Goal: Transaction & Acquisition: Obtain resource

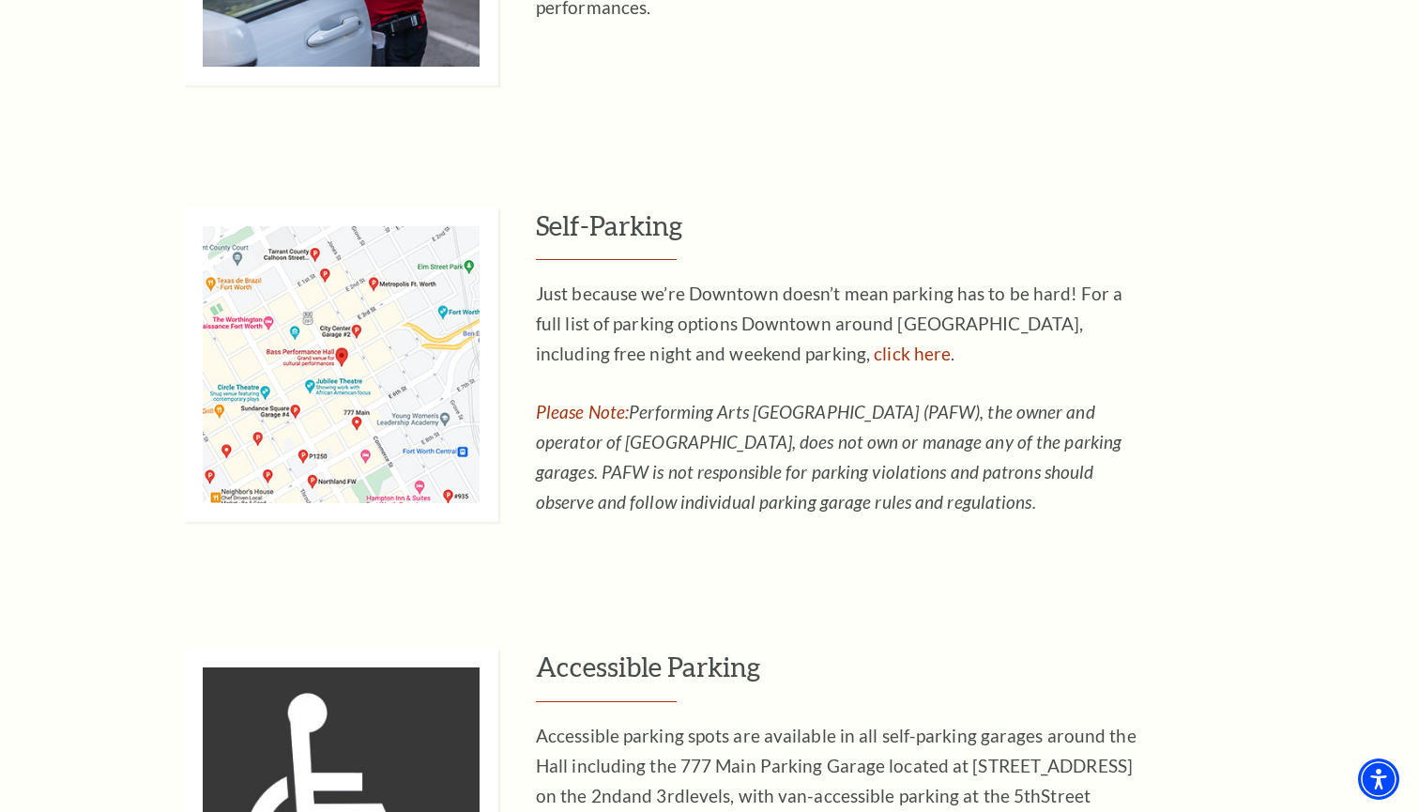
scroll to position [1180, 0]
click at [874, 342] on link "click here" at bounding box center [912, 353] width 77 height 22
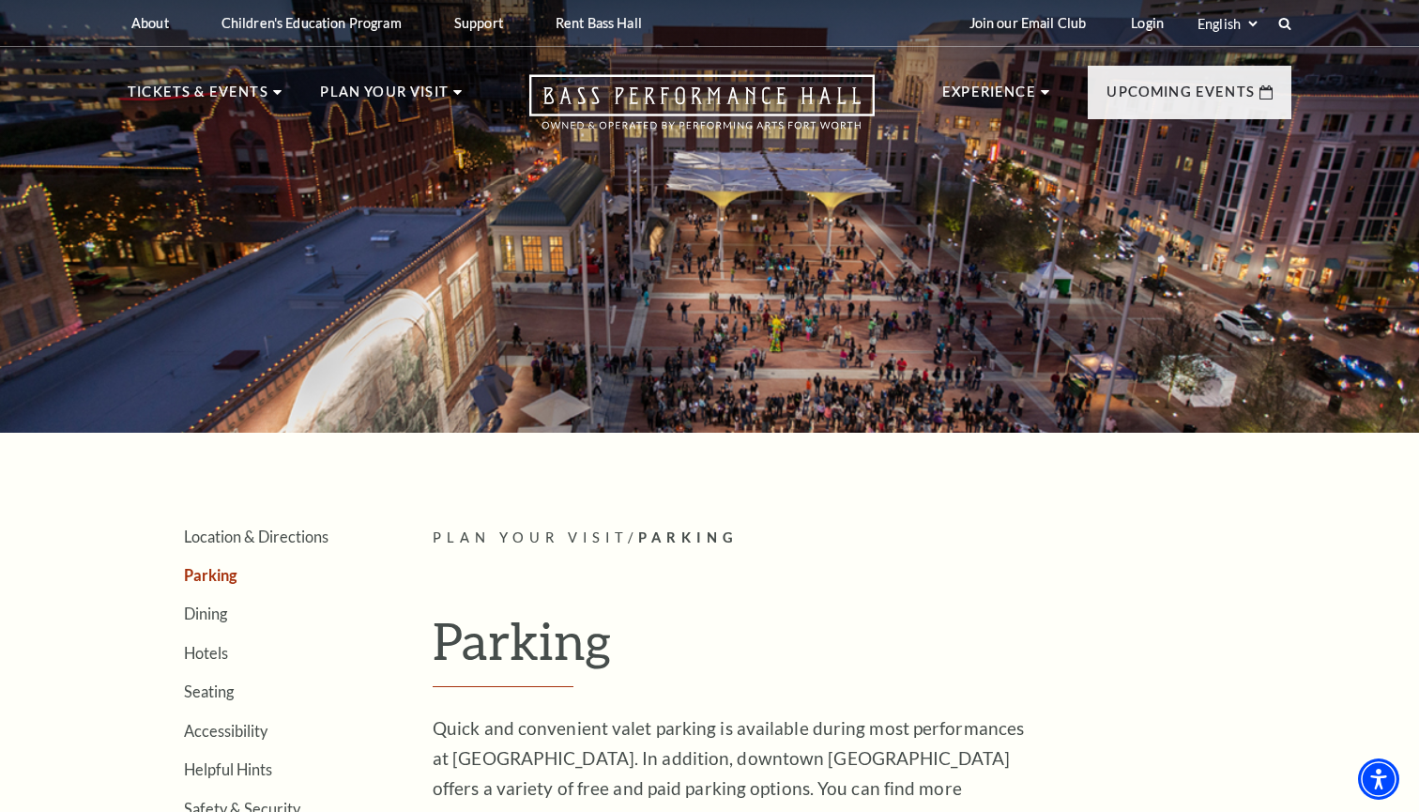
scroll to position [0, 0]
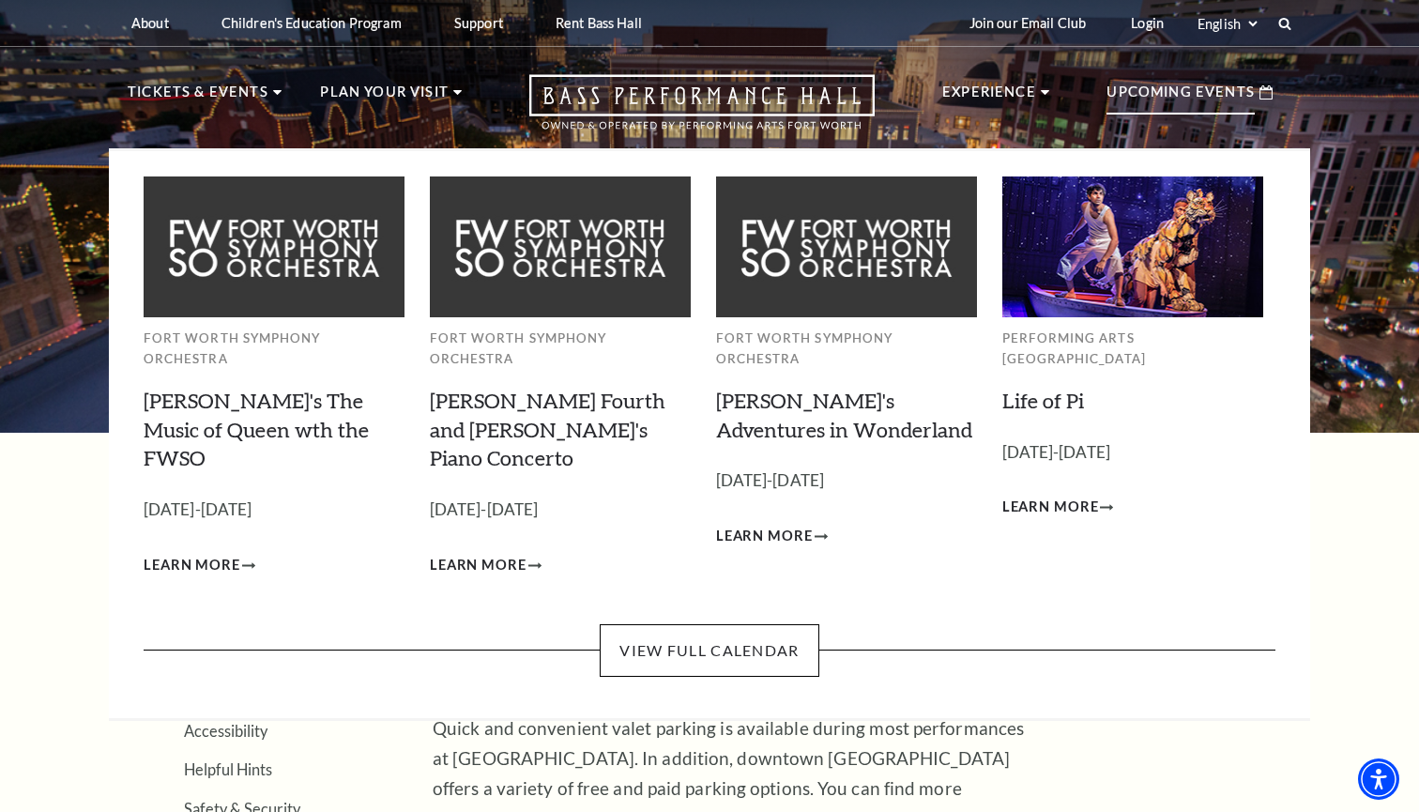
click at [1107, 89] on p "Upcoming Events" at bounding box center [1181, 98] width 148 height 34
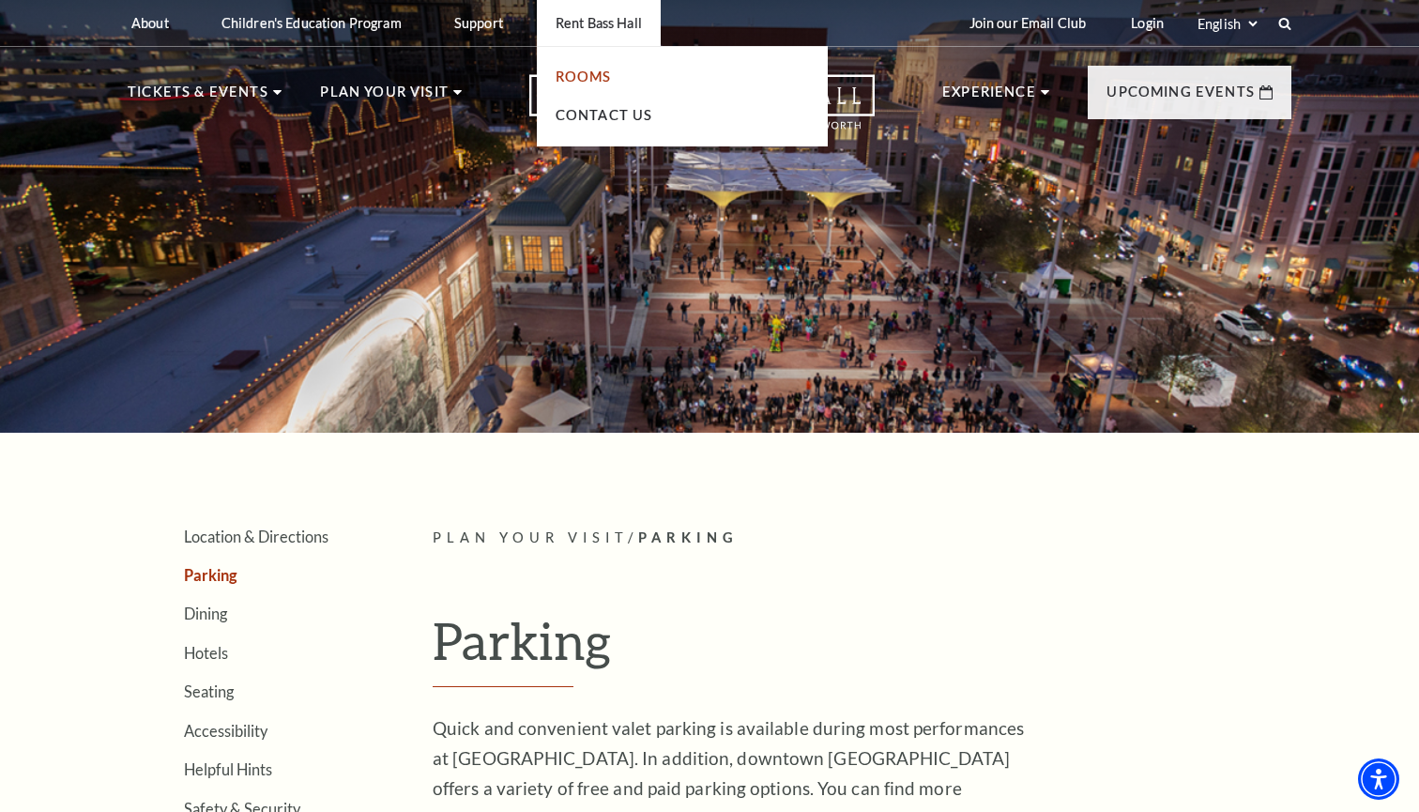
click at [584, 70] on link "Rooms" at bounding box center [584, 77] width 56 height 16
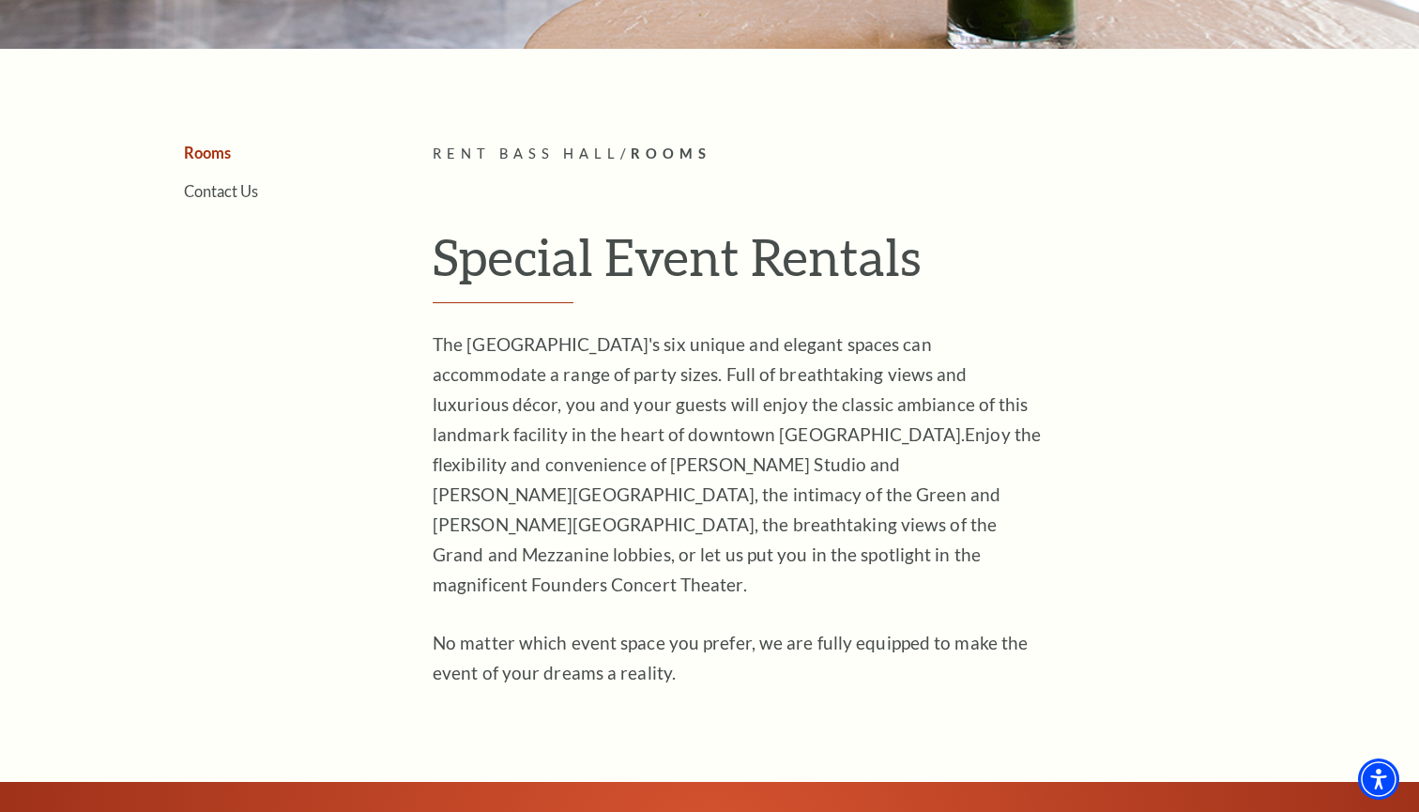
scroll to position [415, 0]
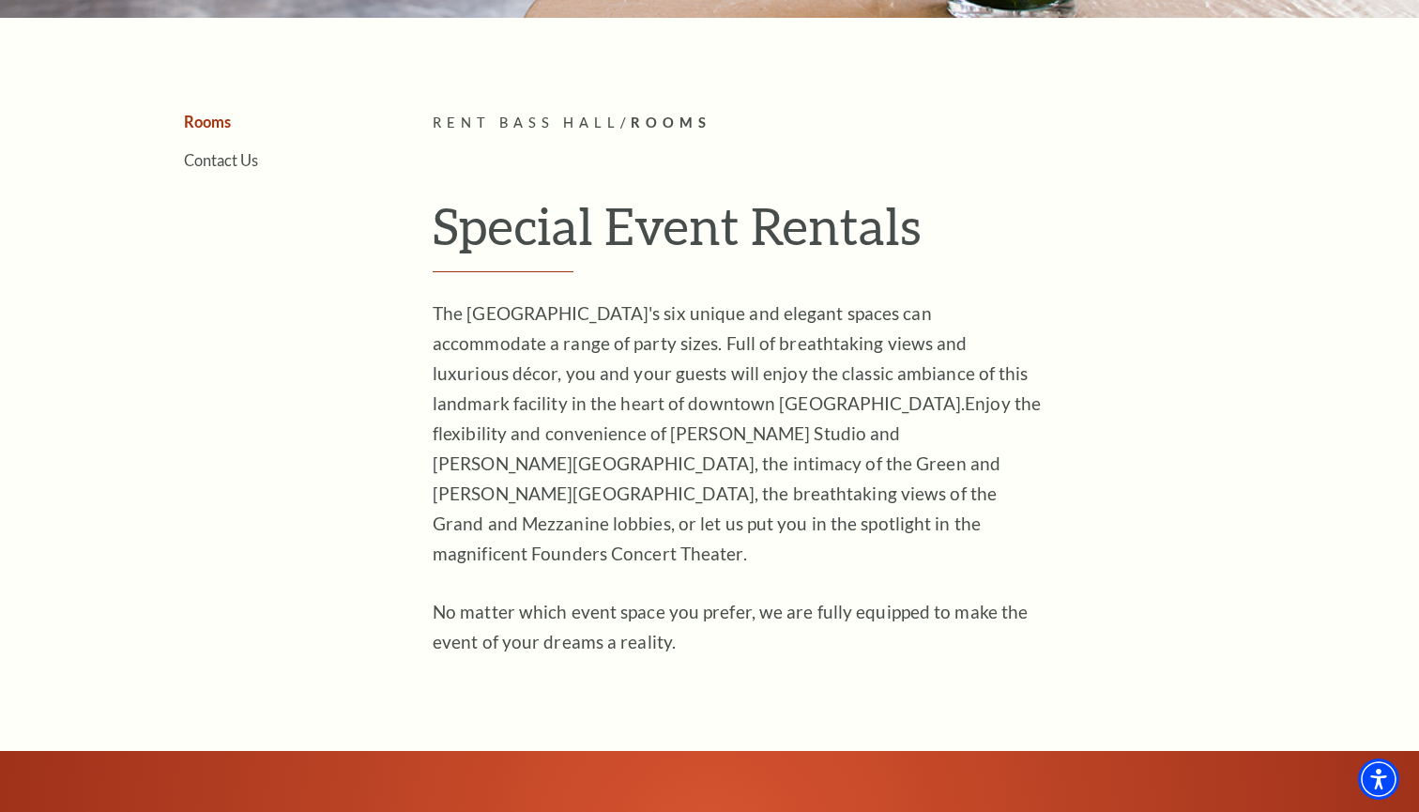
click at [572, 123] on span "Rent Bass Hall" at bounding box center [527, 122] width 188 height 16
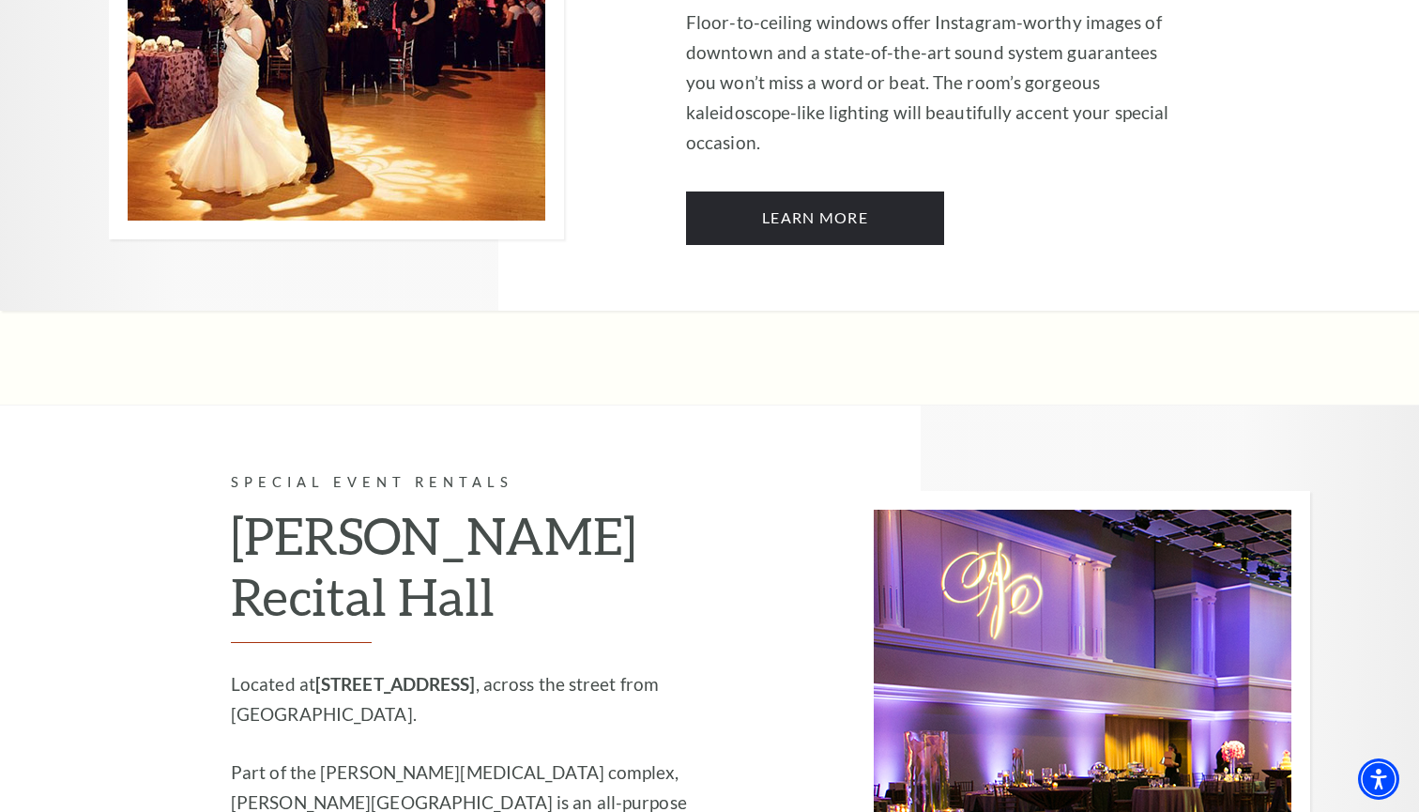
scroll to position [2160, 0]
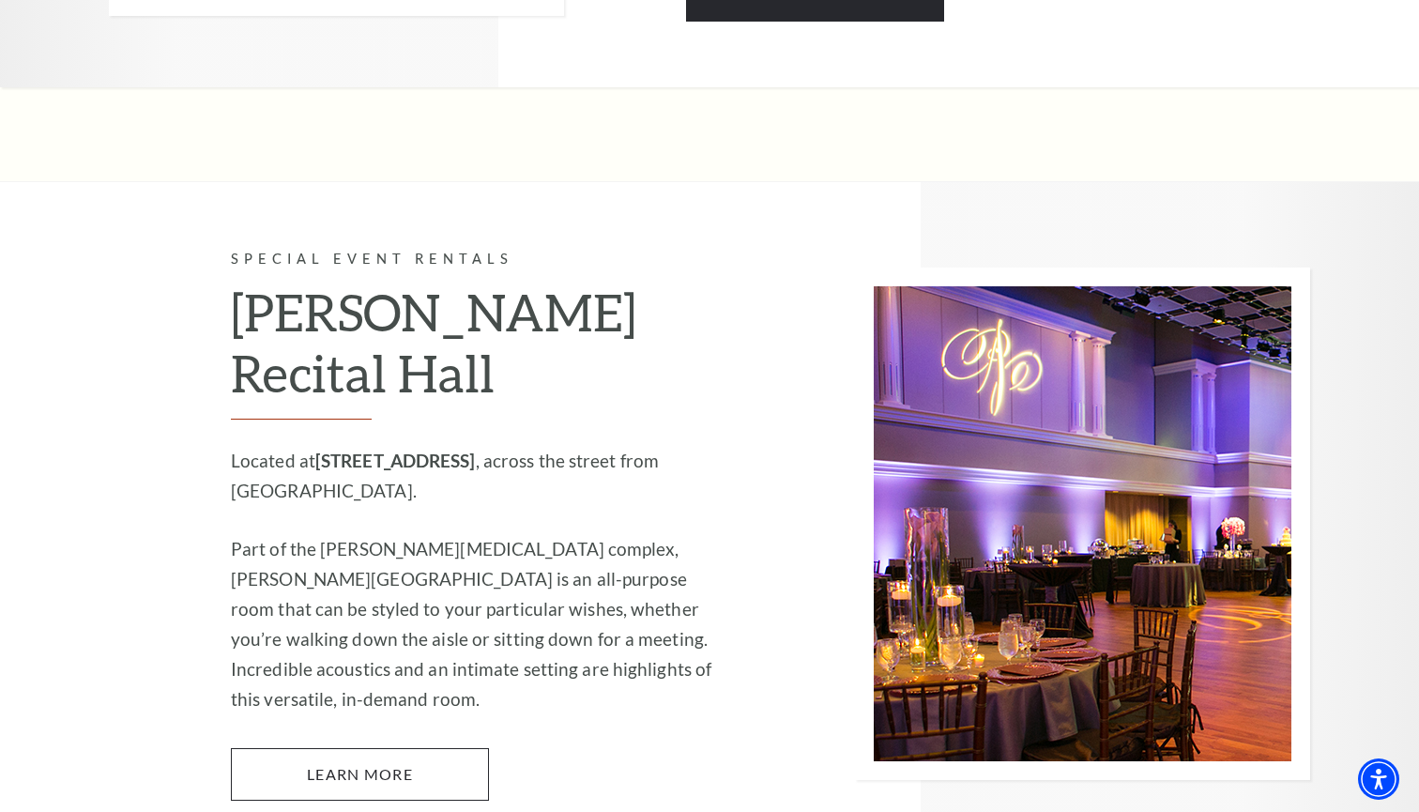
click at [400, 748] on link "Learn More" at bounding box center [360, 774] width 258 height 53
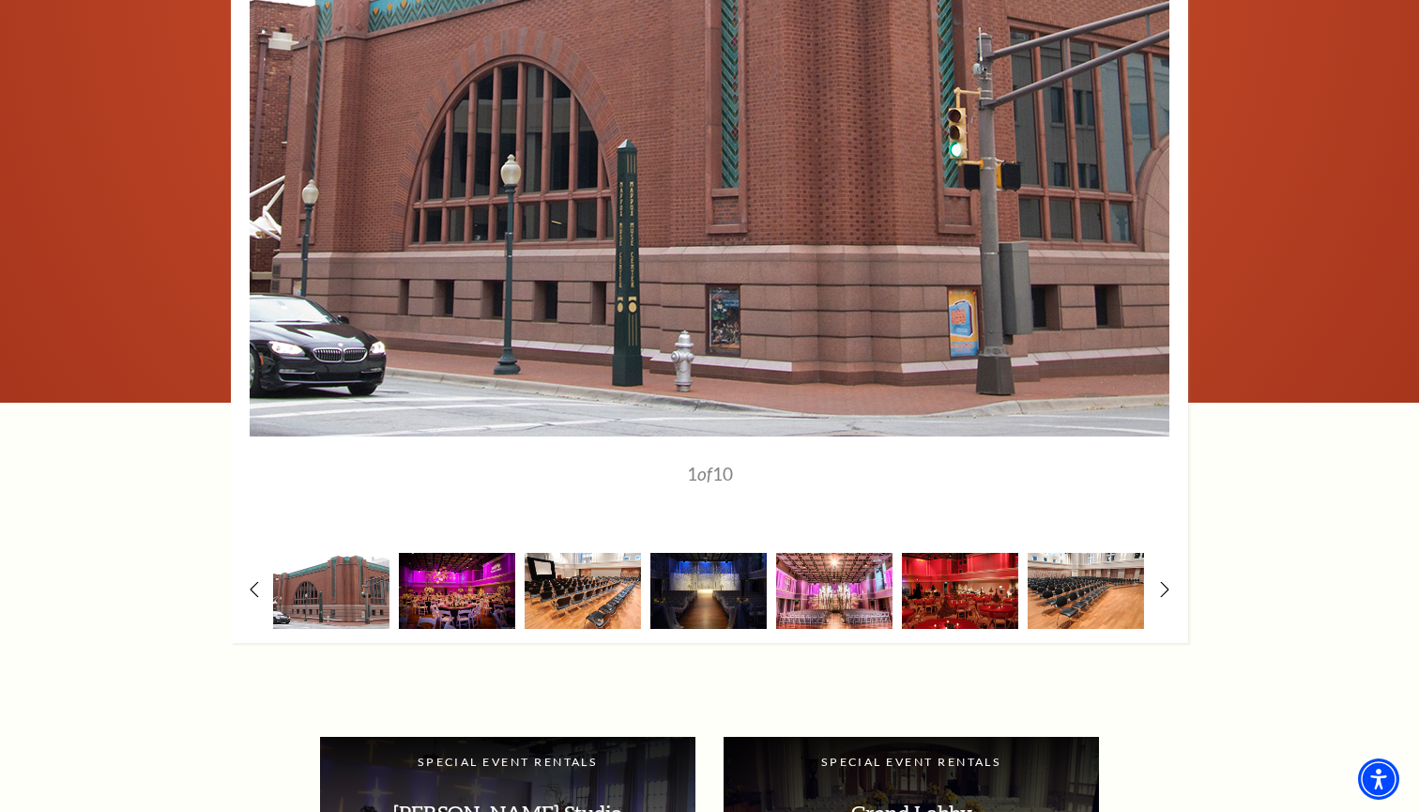
scroll to position [2622, 0]
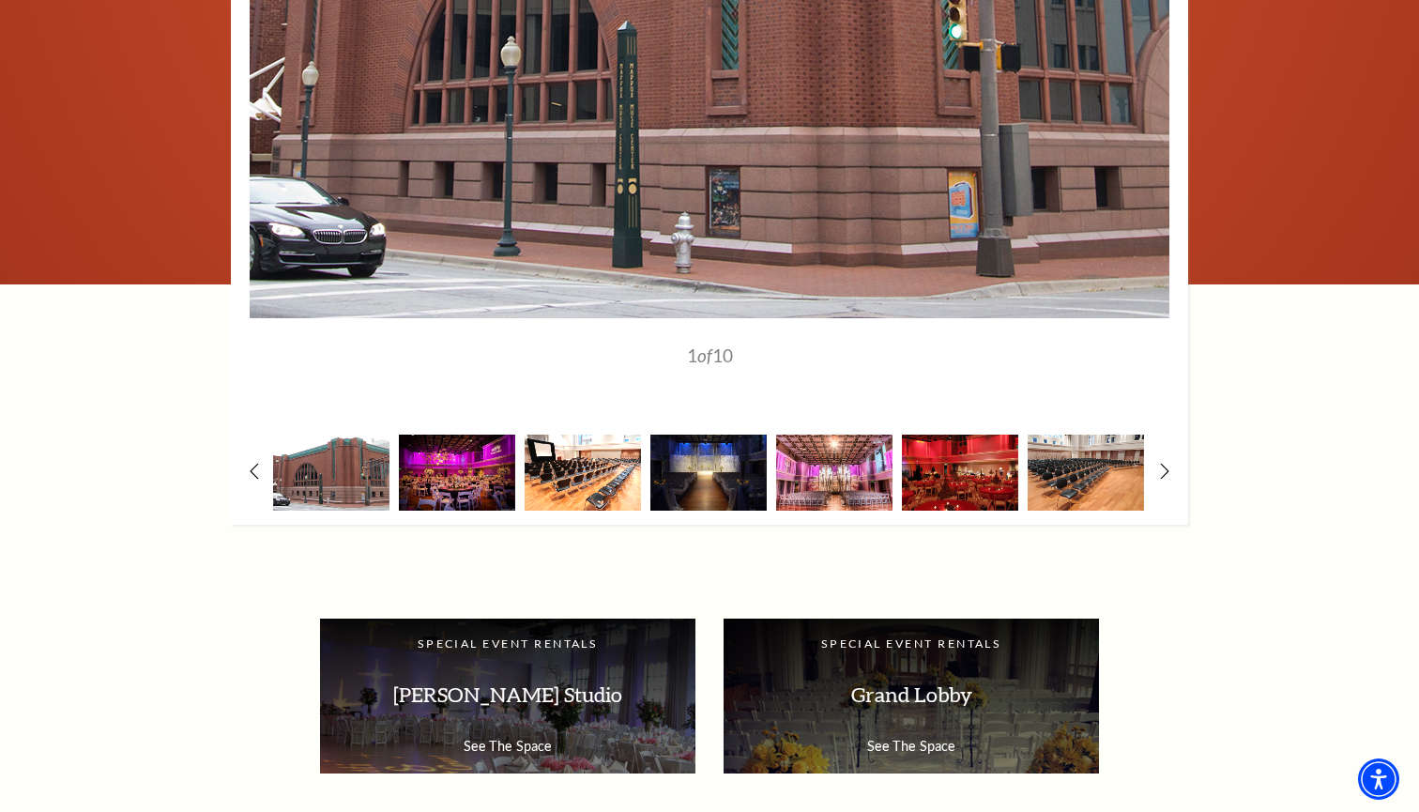
click at [600, 459] on img at bounding box center [583, 473] width 116 height 76
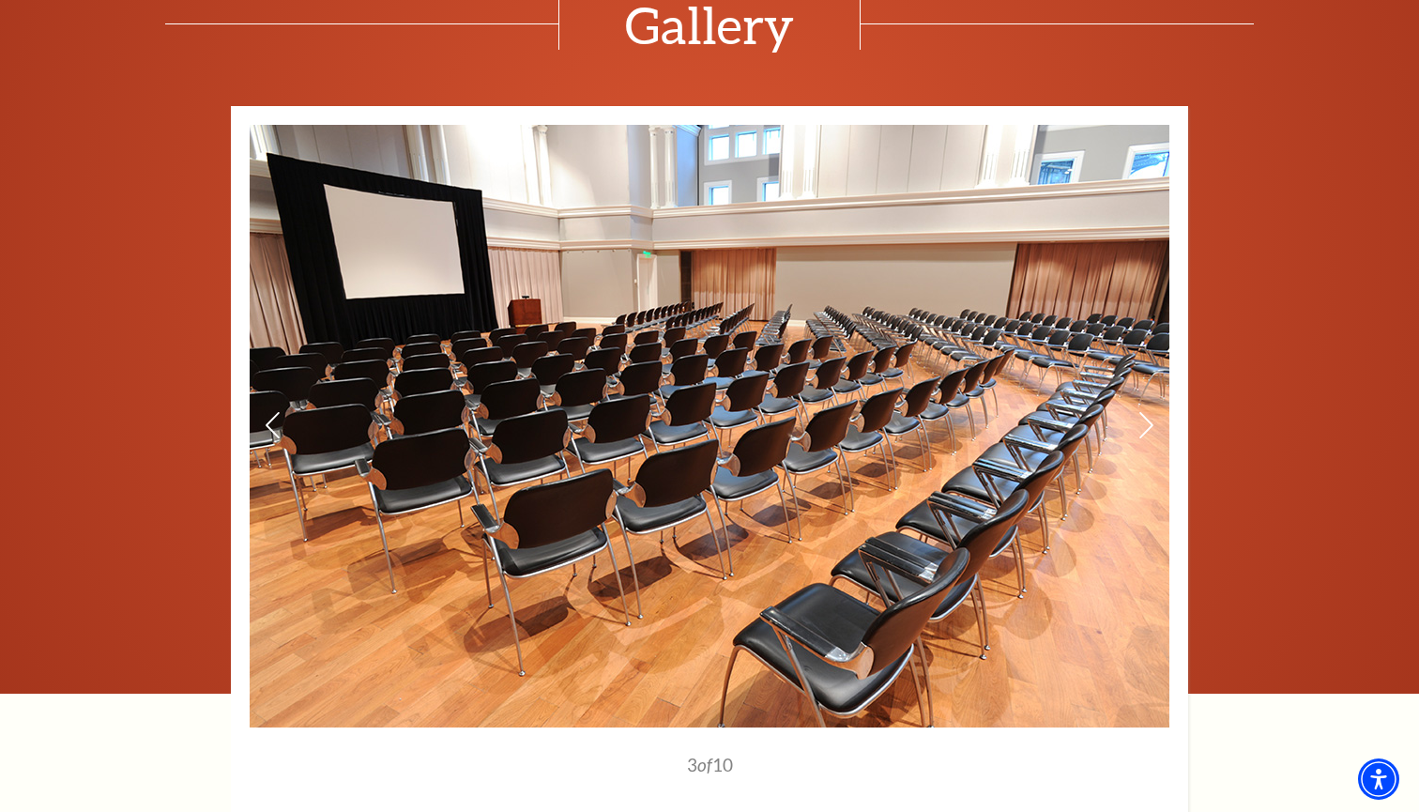
scroll to position [2277, 0]
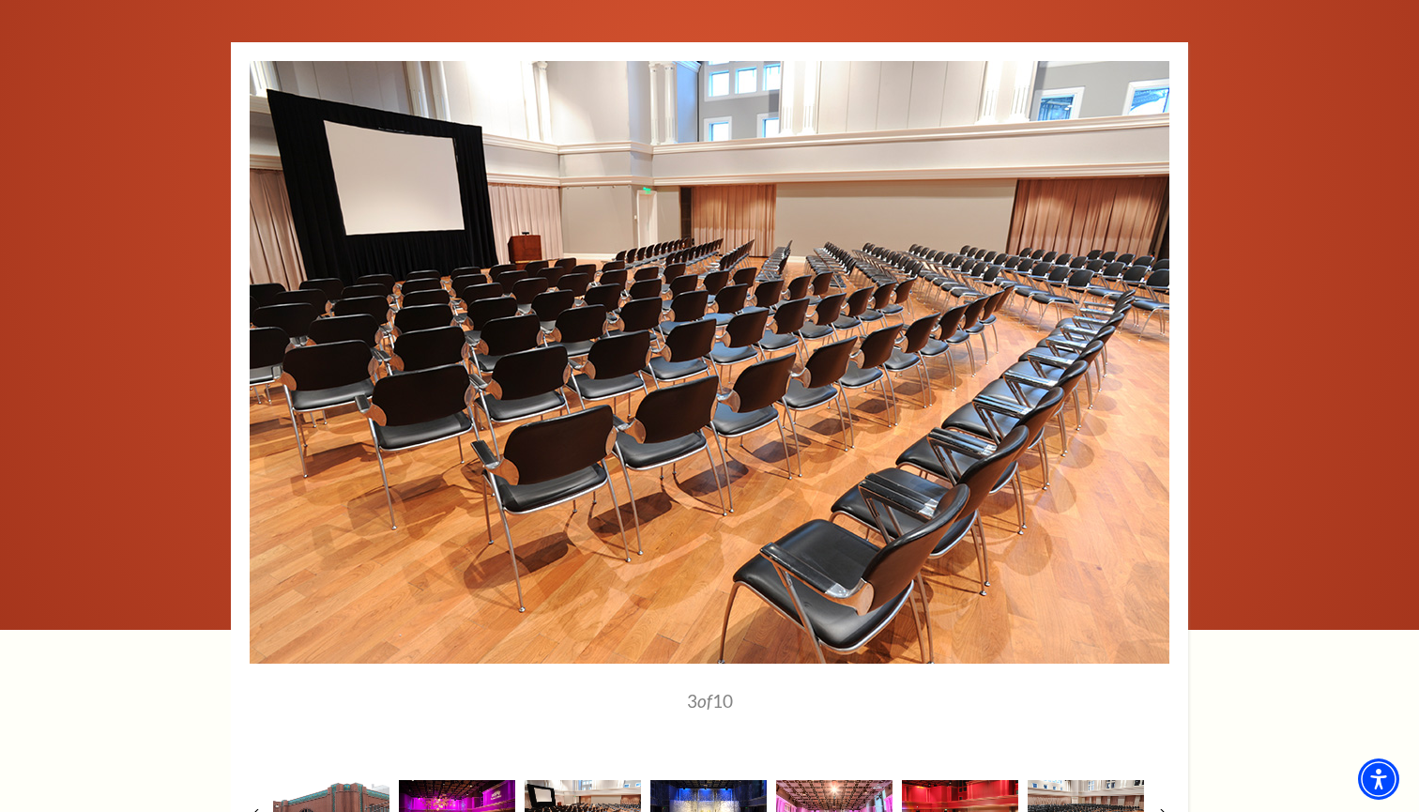
click at [764, 798] on img at bounding box center [708, 818] width 116 height 76
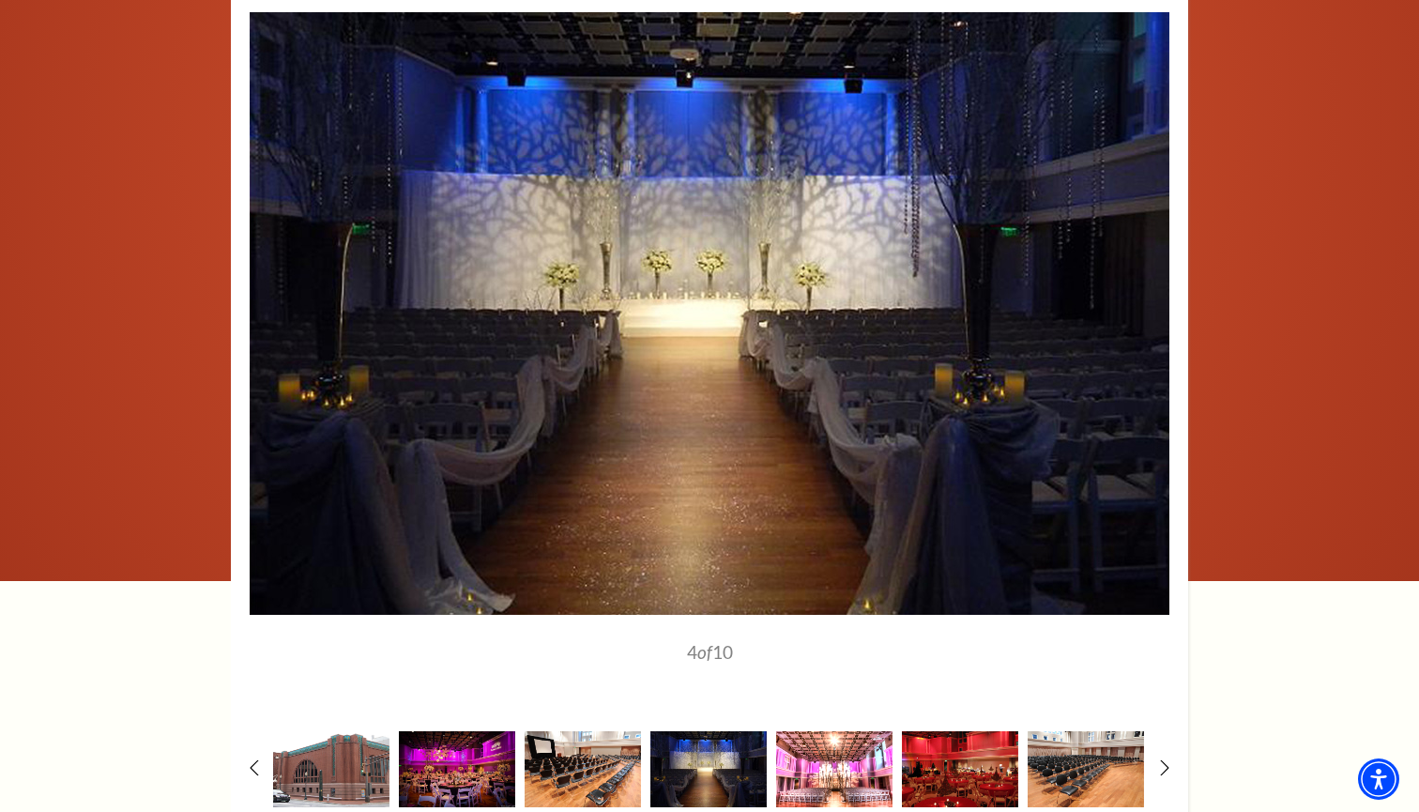
scroll to position [2341, 0]
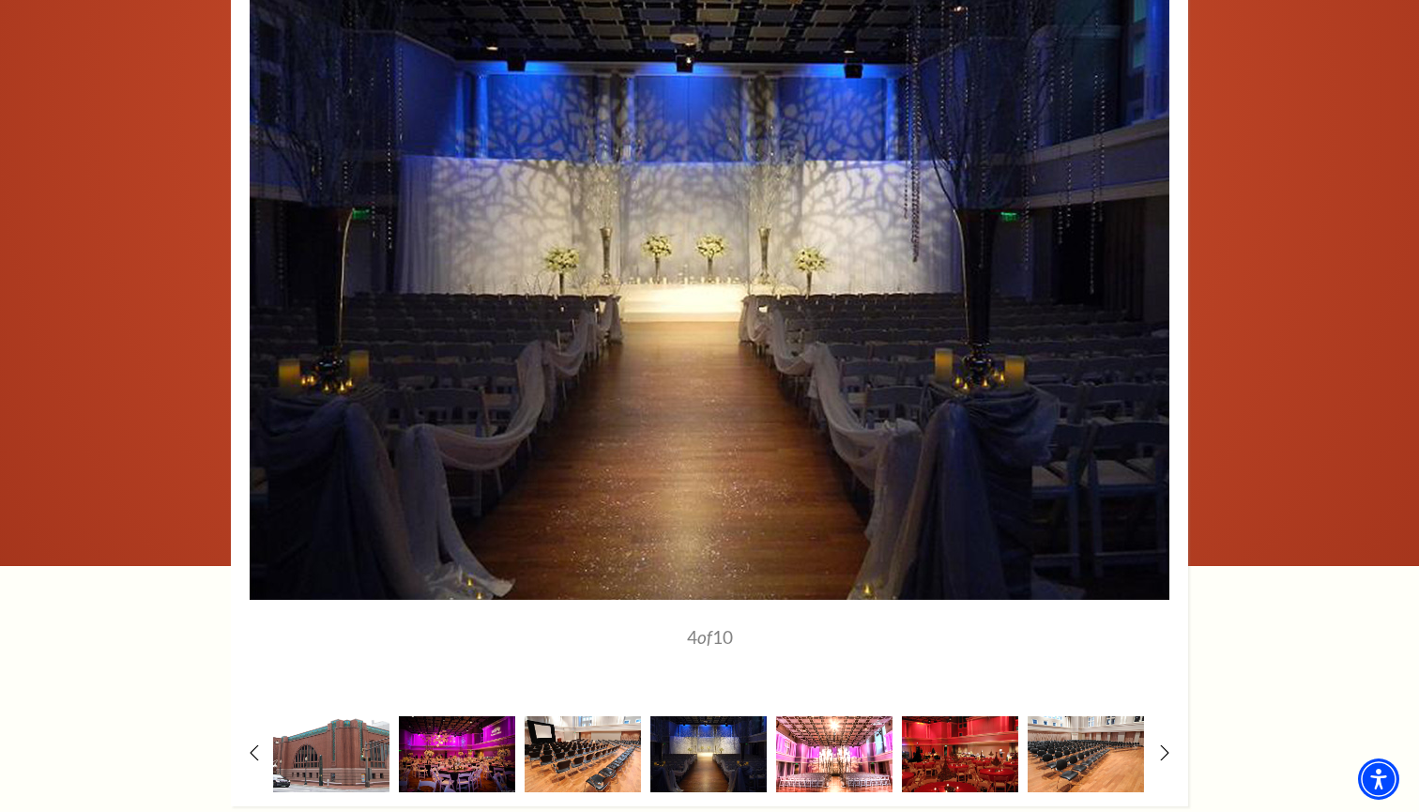
click at [817, 762] on img at bounding box center [834, 754] width 116 height 76
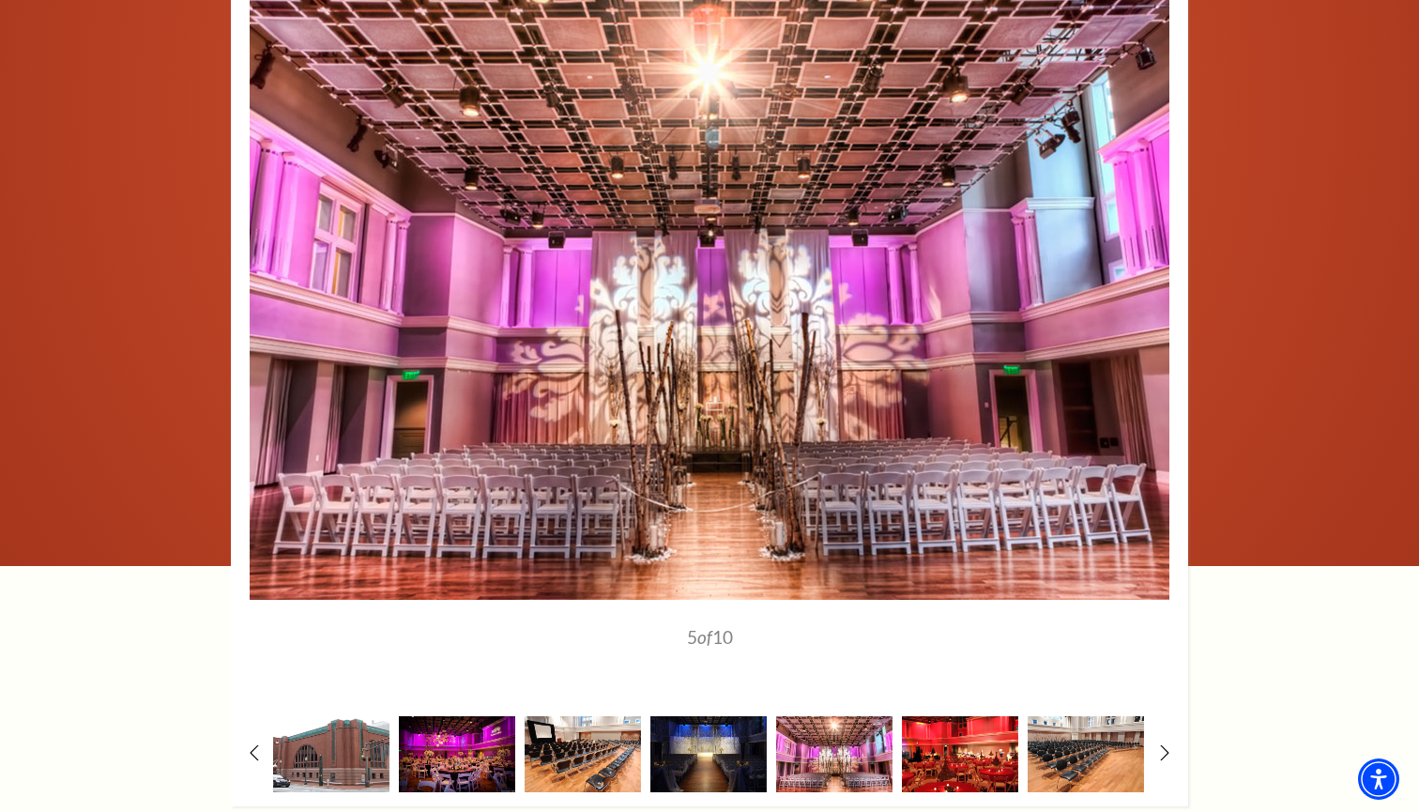
click at [936, 755] on img at bounding box center [960, 754] width 116 height 76
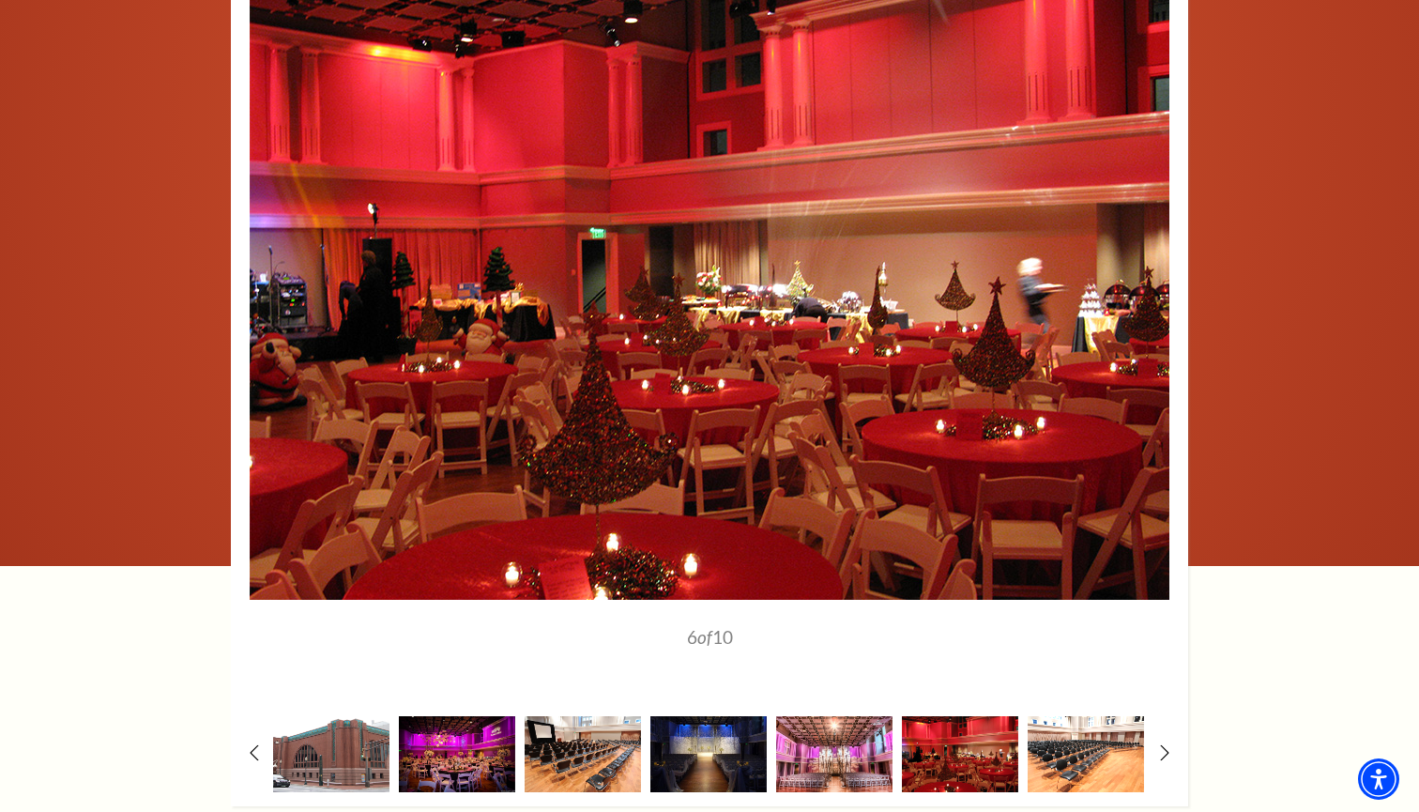
click at [1081, 757] on img at bounding box center [1086, 754] width 116 height 76
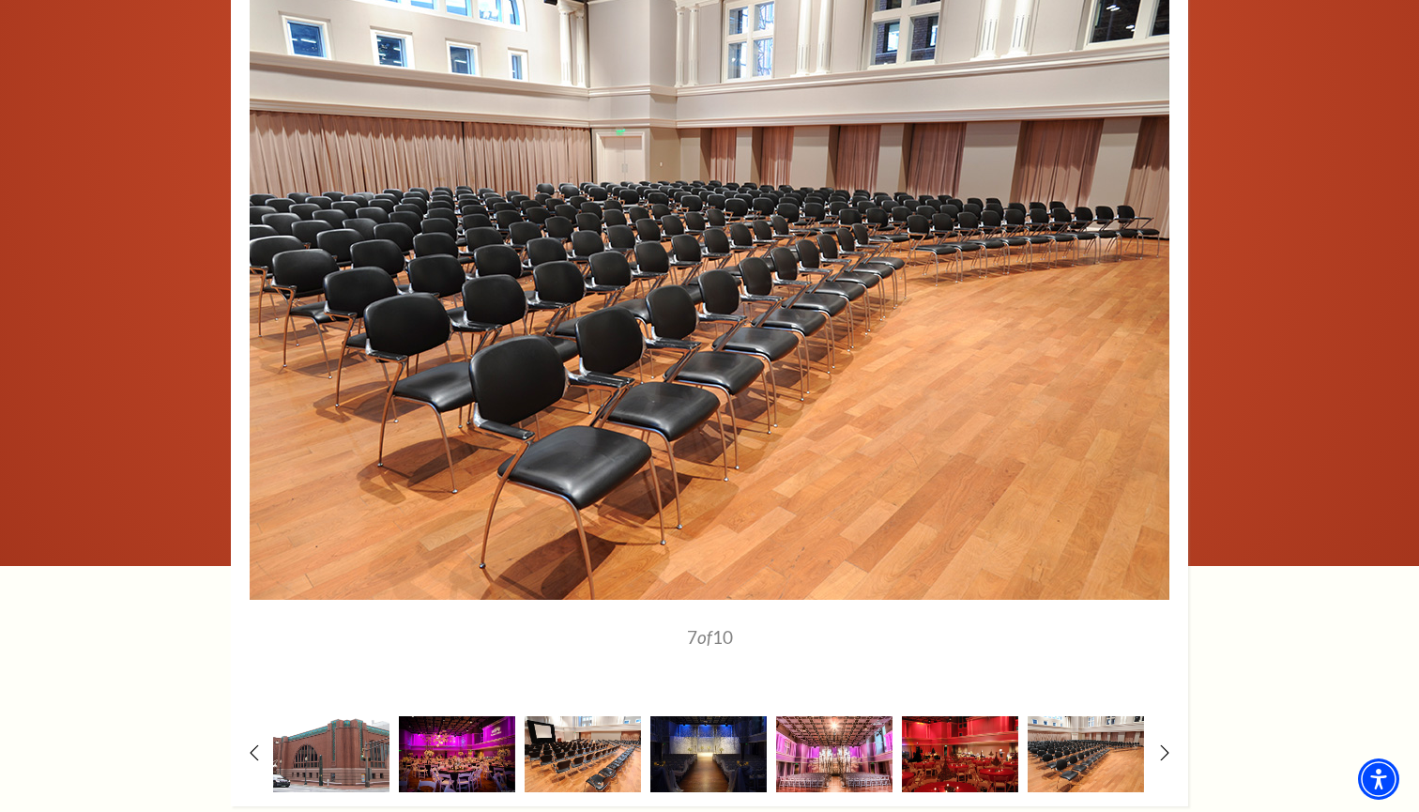
click at [1159, 740] on div at bounding box center [709, 392] width 957 height 828
click at [1164, 743] on icon at bounding box center [1165, 753] width 12 height 20
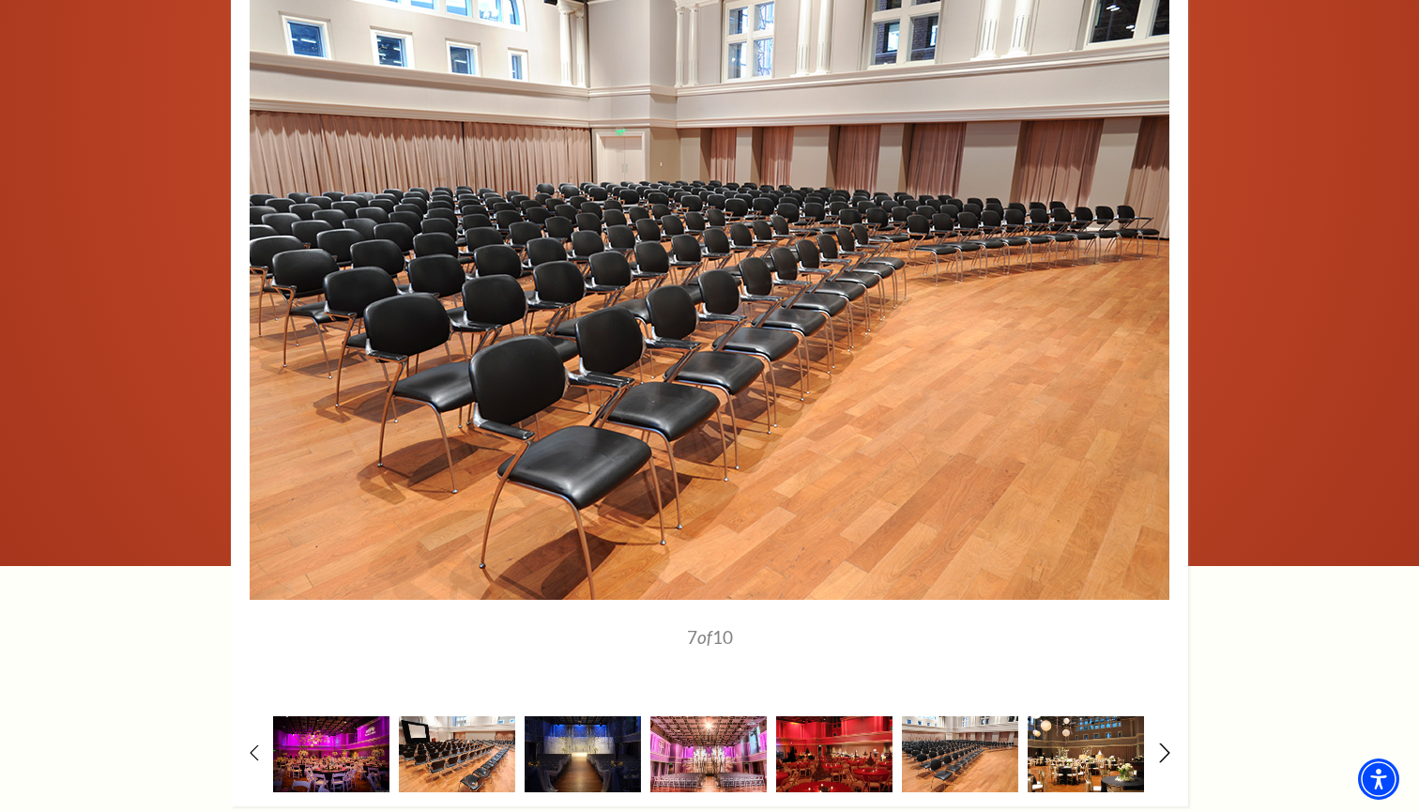
click at [1164, 743] on icon at bounding box center [1165, 753] width 12 height 20
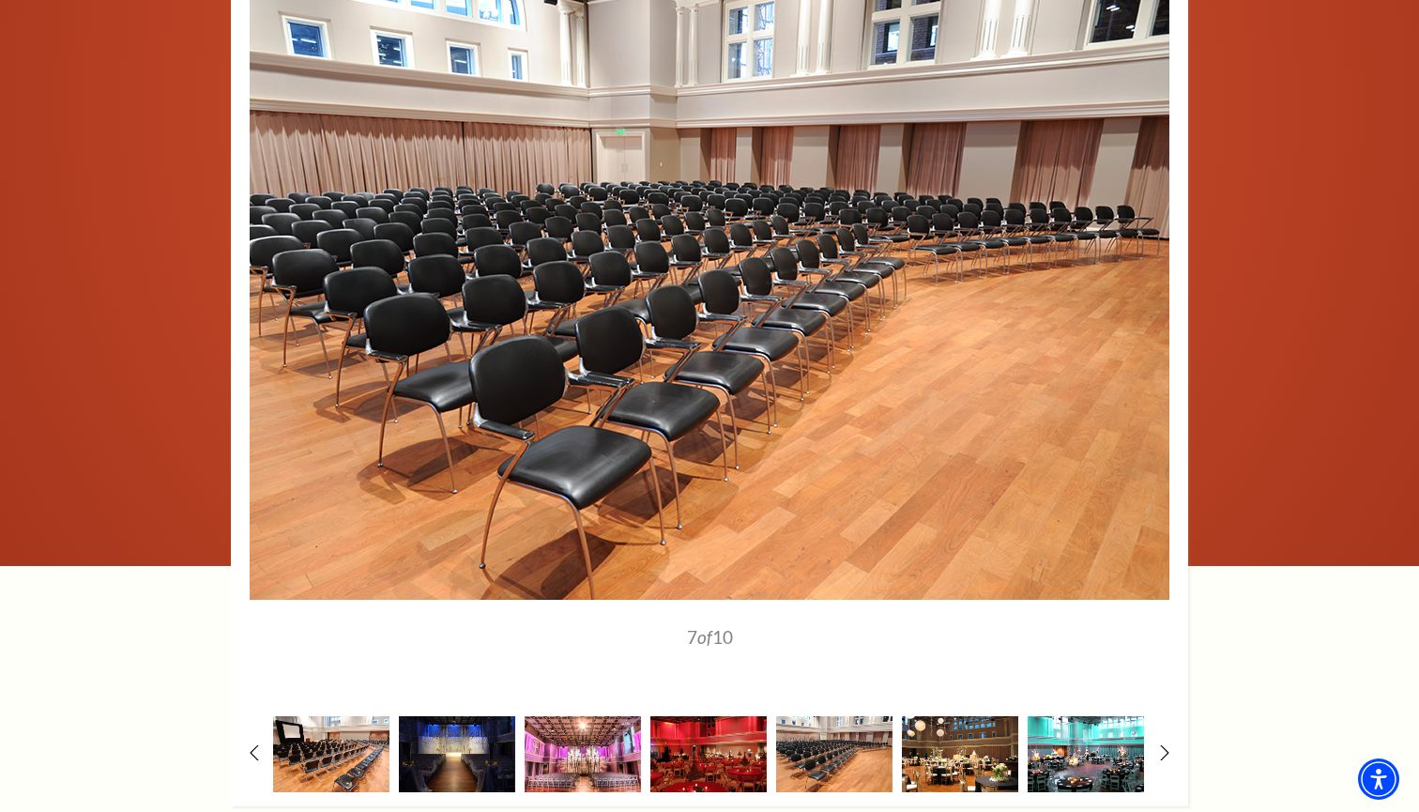
click at [1102, 741] on img at bounding box center [1086, 754] width 116 height 76
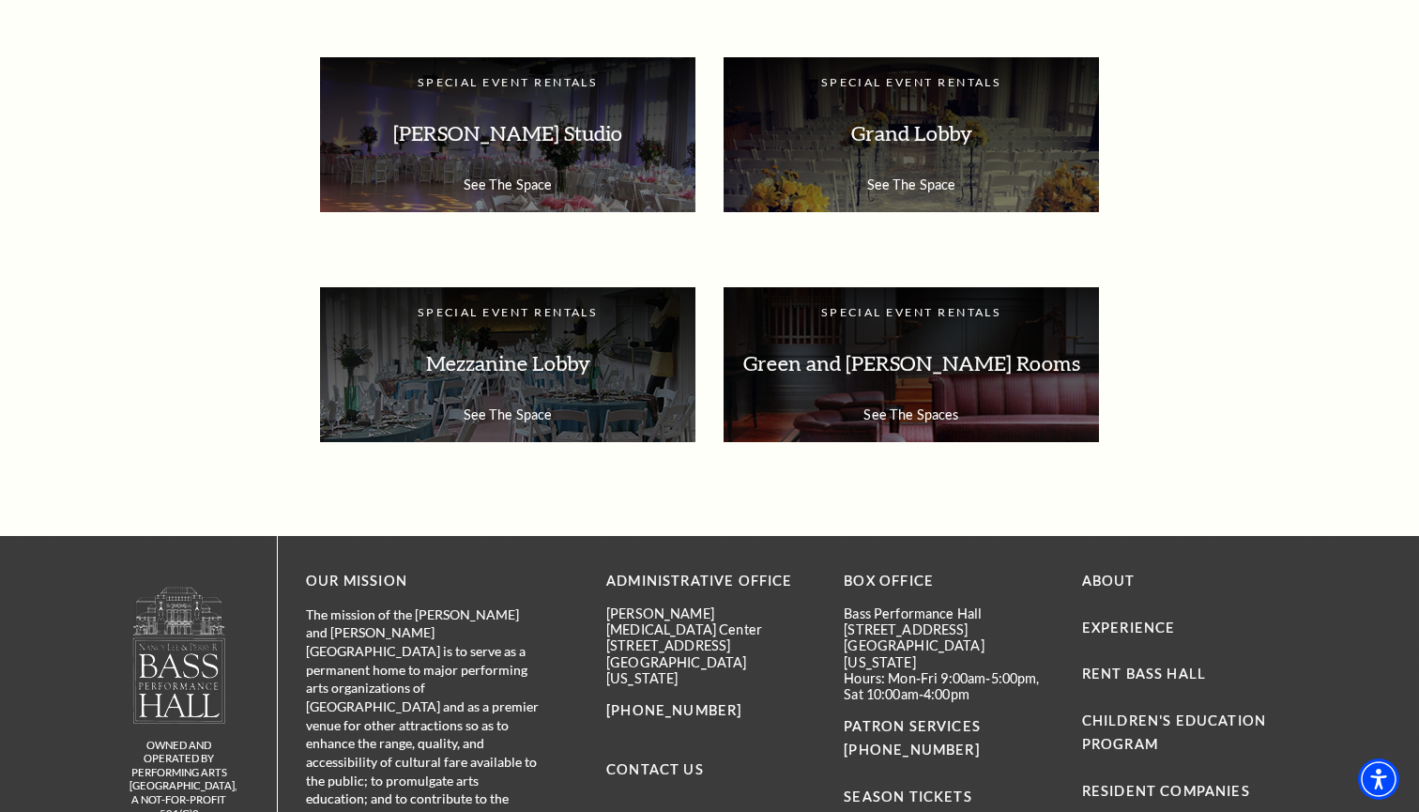
scroll to position [2893, 0]
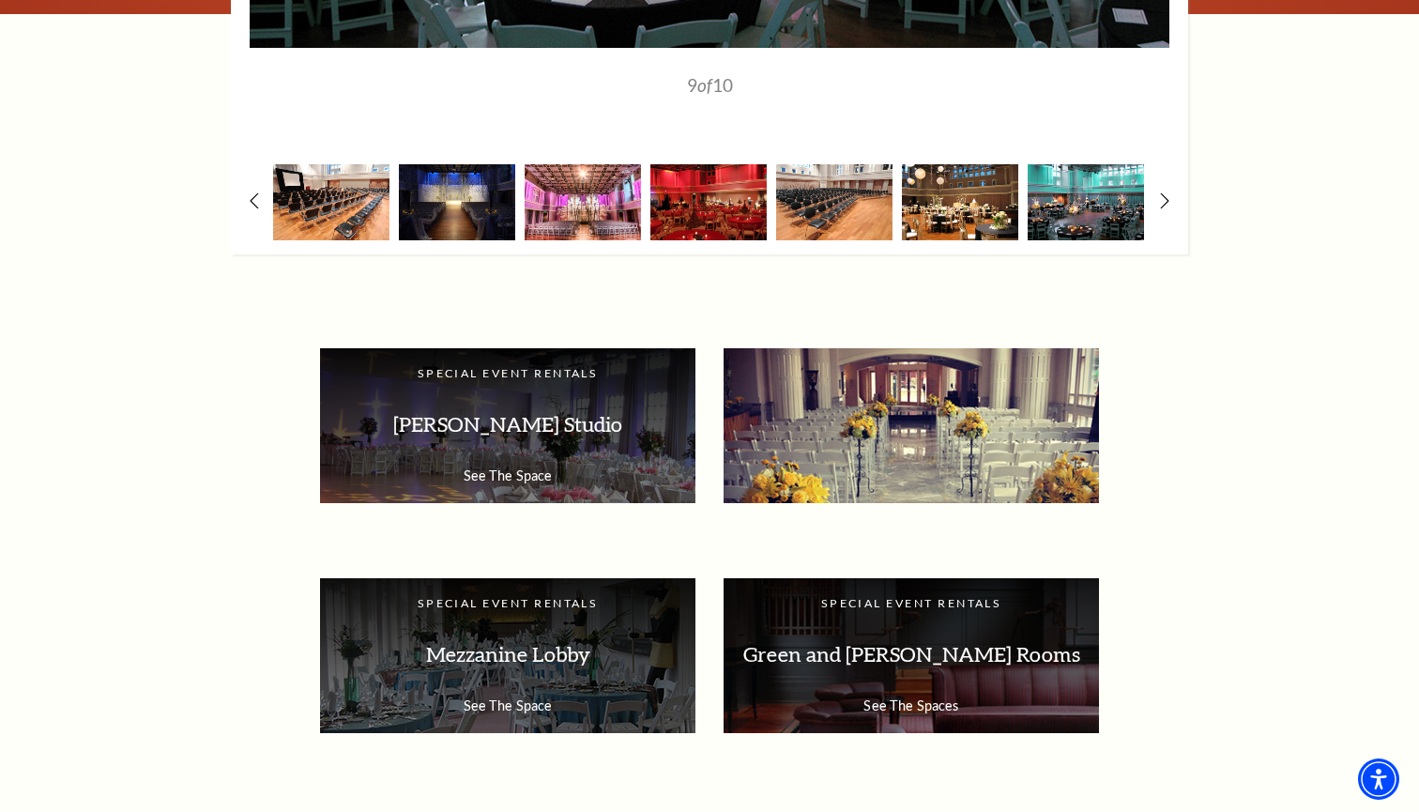
click at [861, 382] on div "Special Event Rentals Grand Lobby See The Space" at bounding box center [911, 425] width 375 height 155
